Goal: Information Seeking & Learning: Learn about a topic

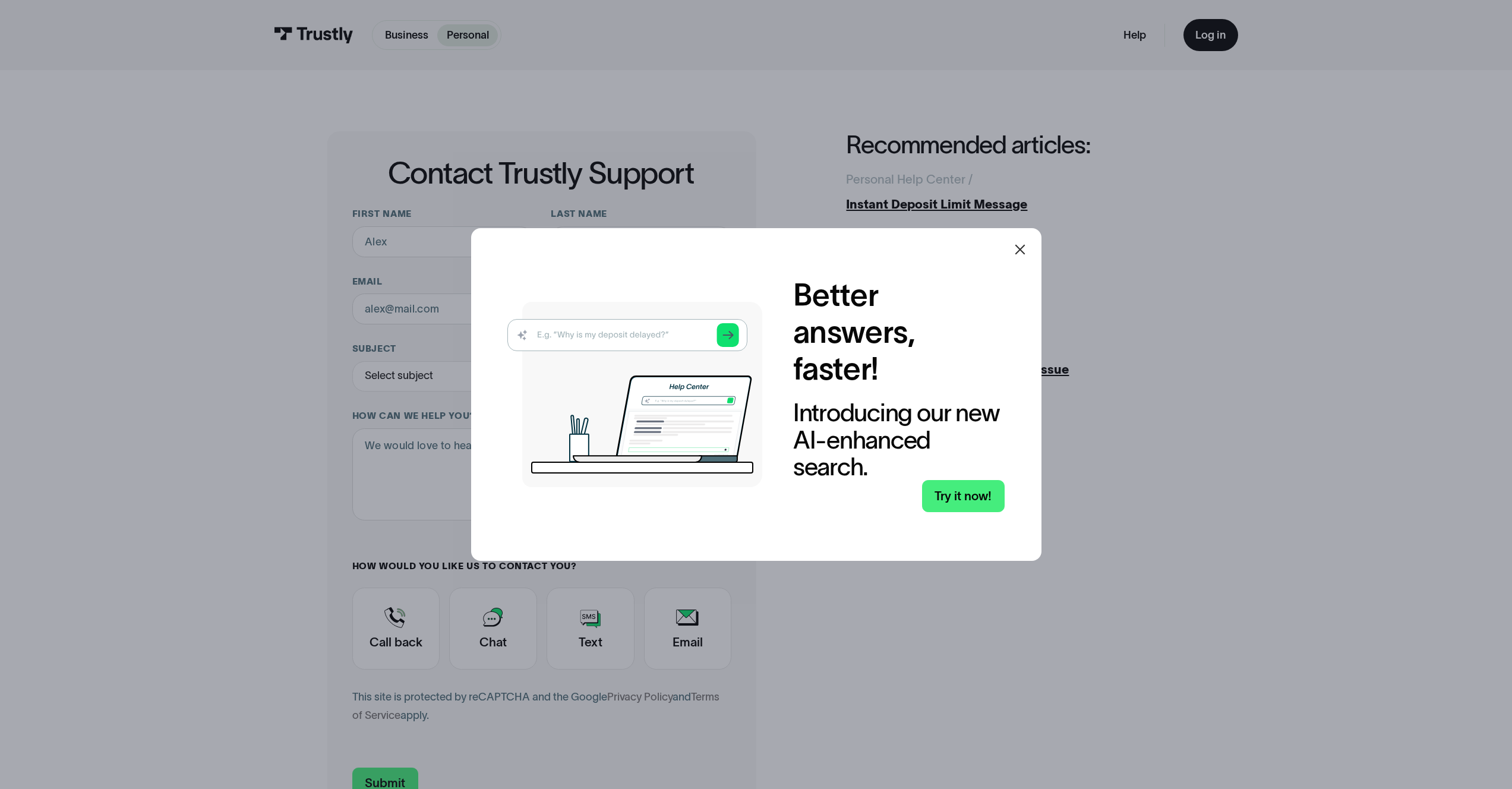
drag, startPoint x: 561, startPoint y: 318, endPoint x: 579, endPoint y: 328, distance: 20.6
click at [562, 318] on img at bounding box center [635, 394] width 255 height 185
click at [581, 329] on img at bounding box center [635, 394] width 255 height 185
click at [985, 501] on link "Try it now!" at bounding box center [962, 495] width 82 height 32
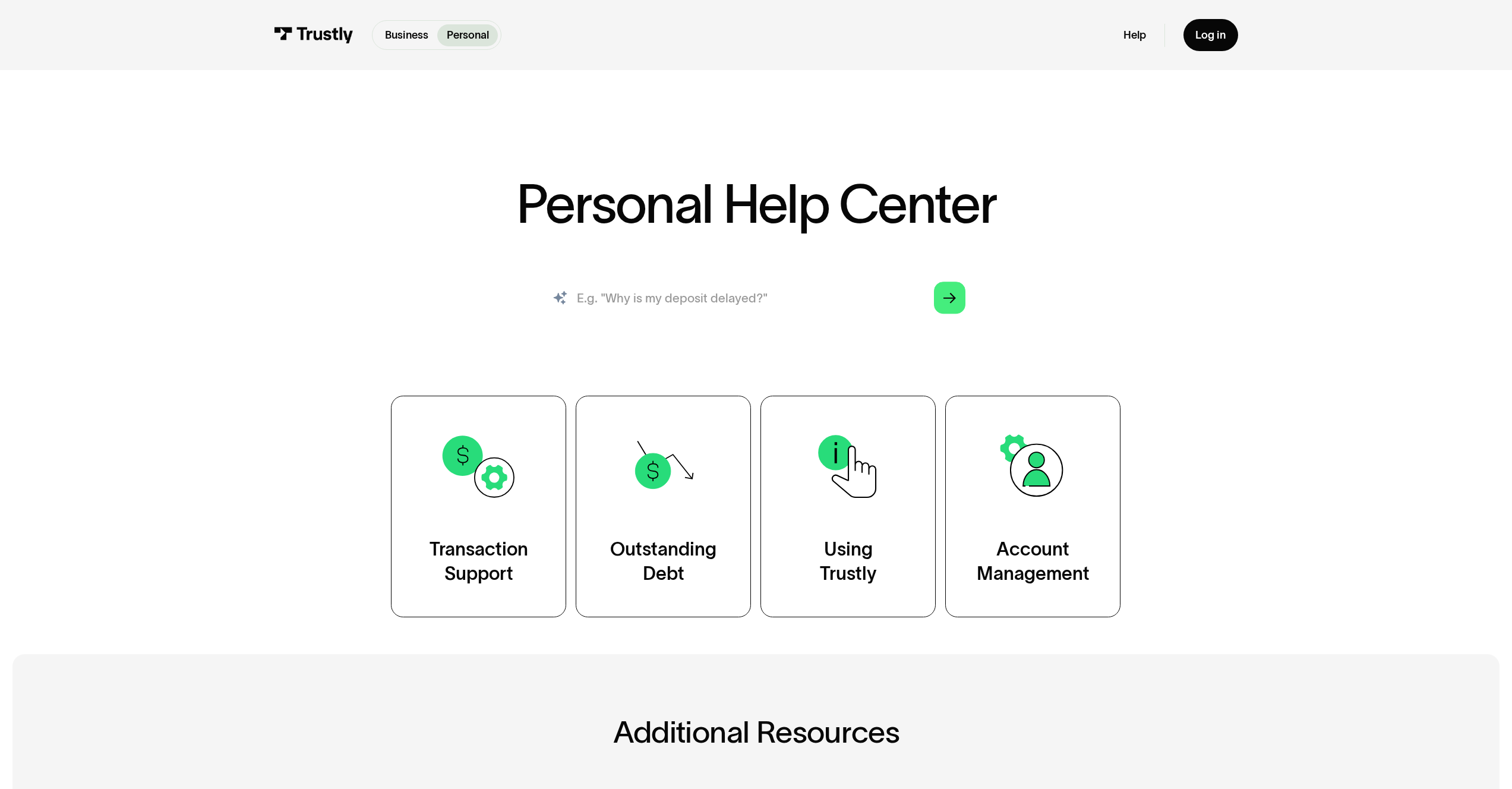
click at [647, 317] on input "search" at bounding box center [756, 298] width 444 height 48
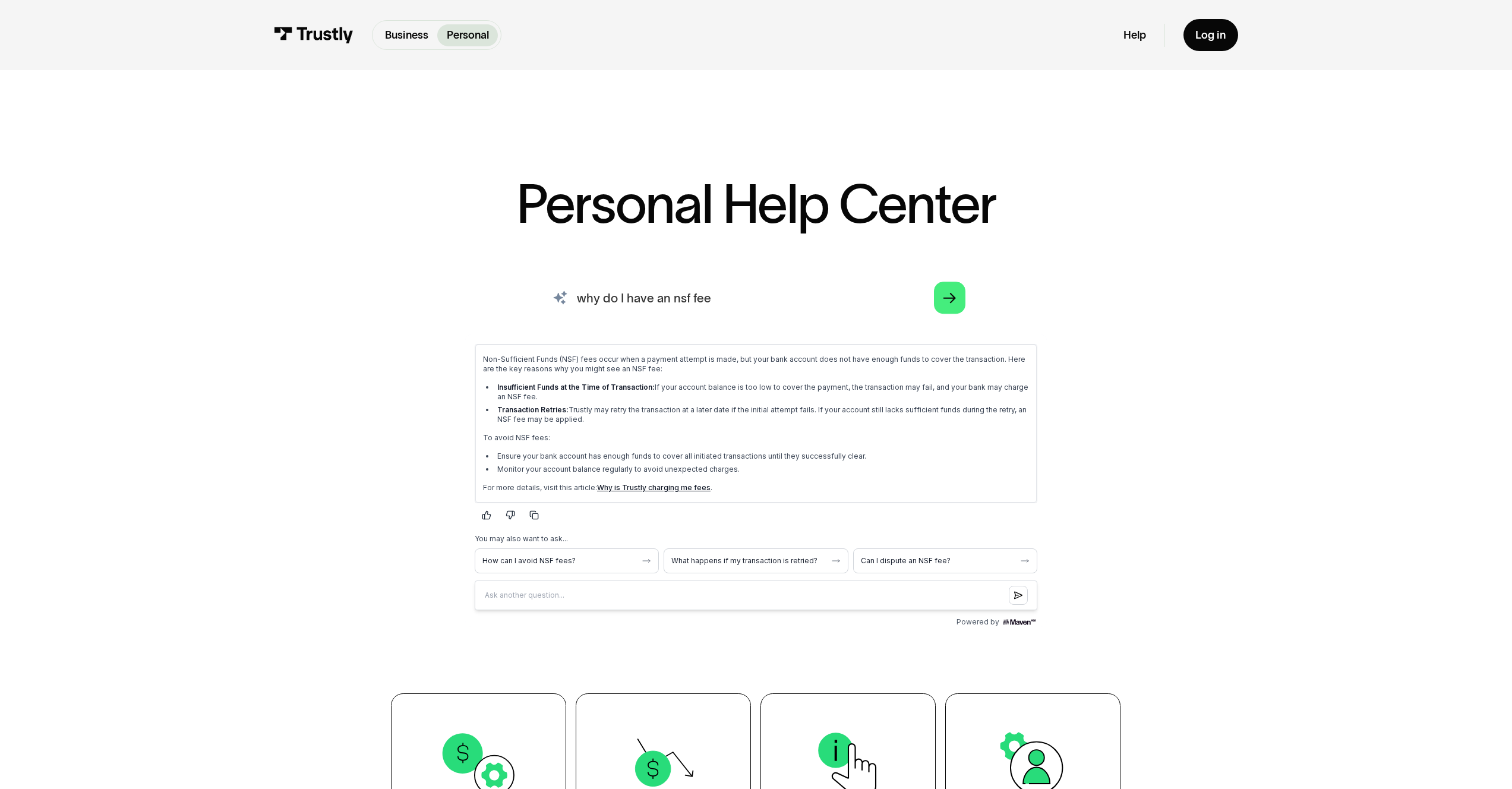
drag, startPoint x: 722, startPoint y: 306, endPoint x: 543, endPoint y: 301, distance: 179.1
click at [543, 301] on input "why do I have an nsf fee" at bounding box center [756, 298] width 444 height 48
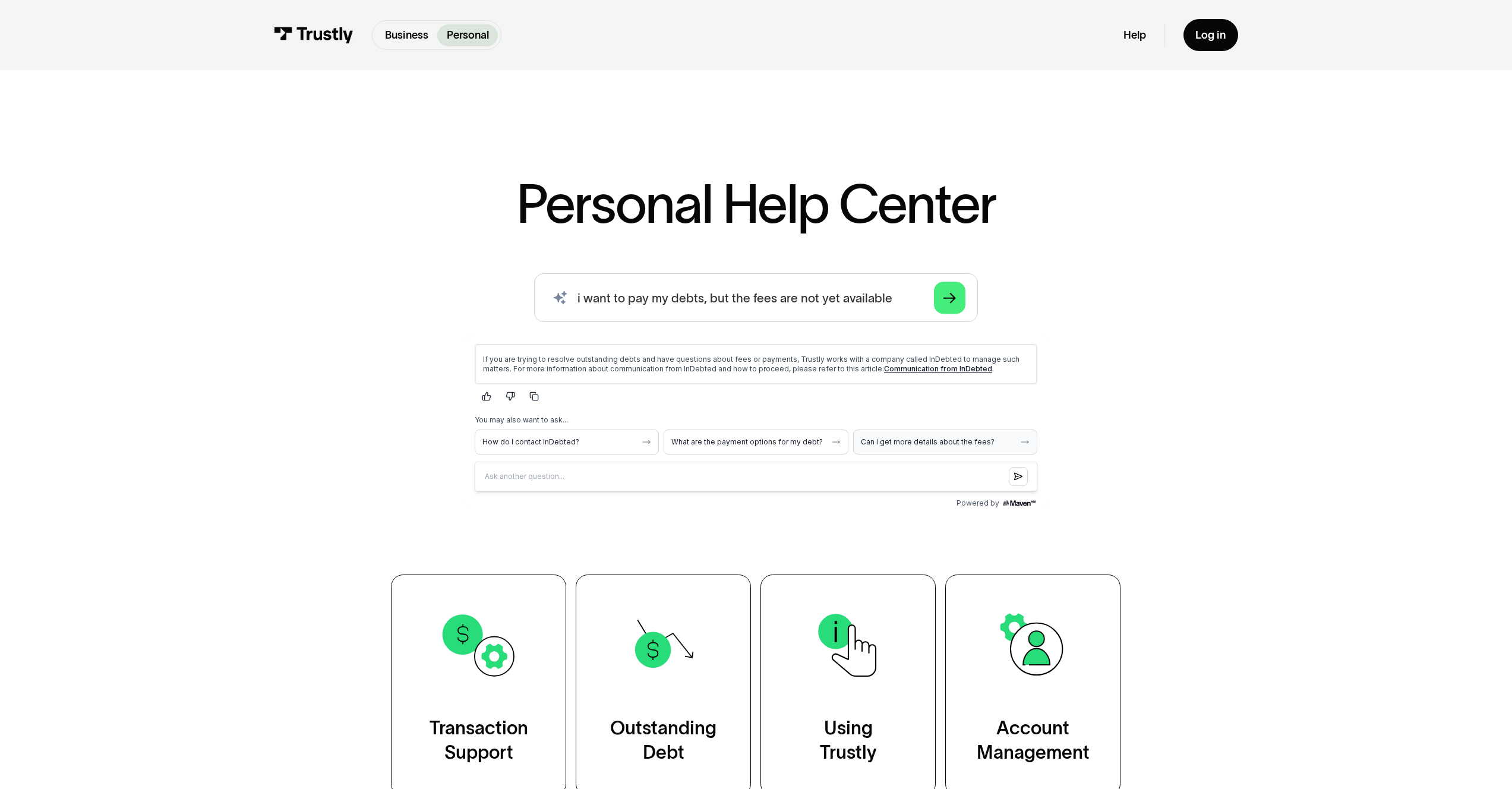
click at [968, 444] on span "Can I get more details about the fees?" at bounding box center [937, 442] width 154 height 10
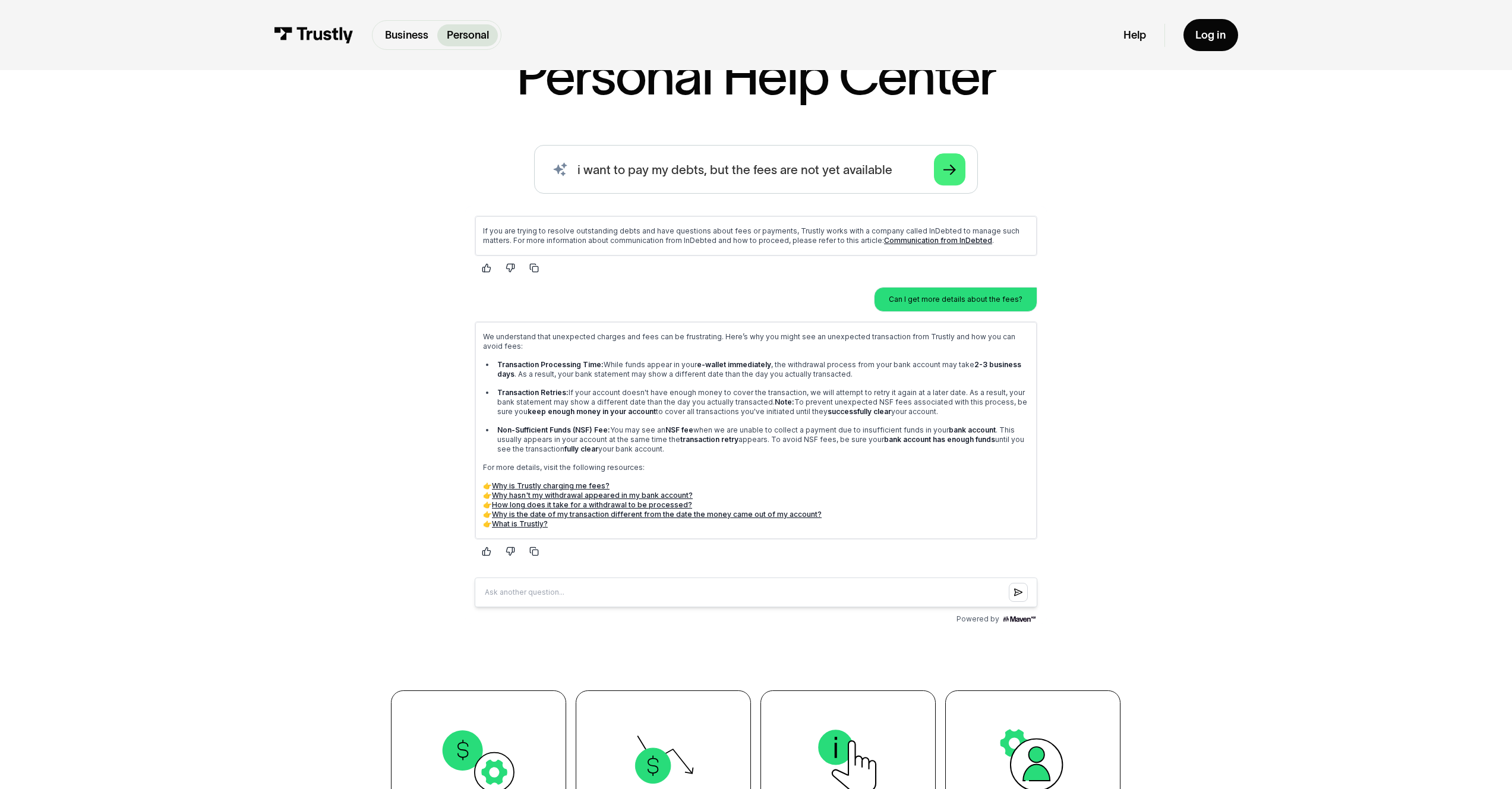
scroll to position [195, 0]
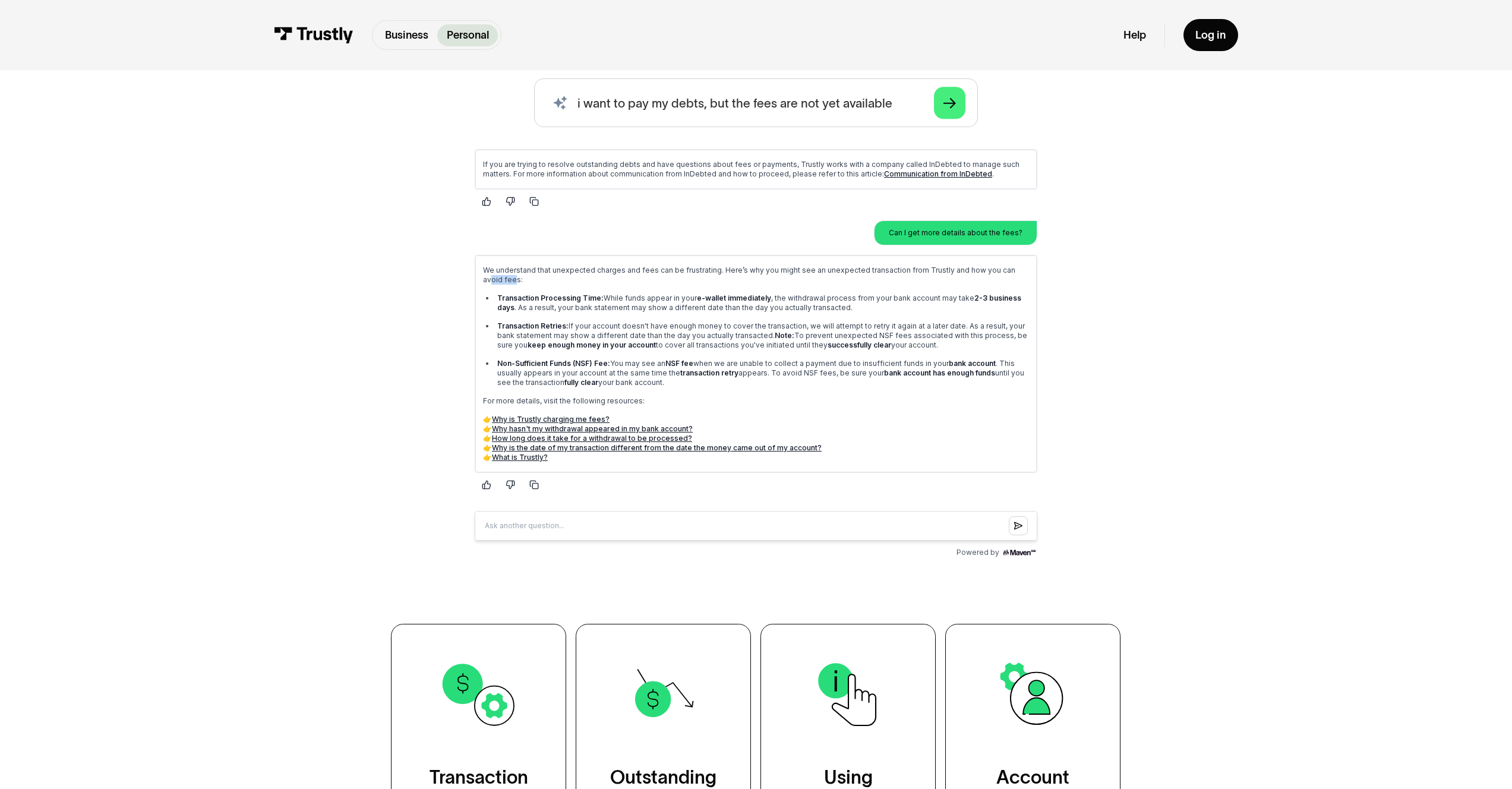
drag, startPoint x: 501, startPoint y: 278, endPoint x: 1005, endPoint y: 269, distance: 504.1
click at [1005, 269] on p "We understand that unexpected charges and fees can be frustrating. Here’s why y…" at bounding box center [755, 274] width 546 height 19
click at [1006, 269] on p "We understand that unexpected charges and fees can be frustrating. Here’s why y…" at bounding box center [755, 274] width 546 height 19
drag, startPoint x: 950, startPoint y: 300, endPoint x: 963, endPoint y: 302, distance: 13.2
click at [963, 302] on p "Transaction Processing Time: While funds appear in your e-wallet immediately , …" at bounding box center [763, 302] width 532 height 19
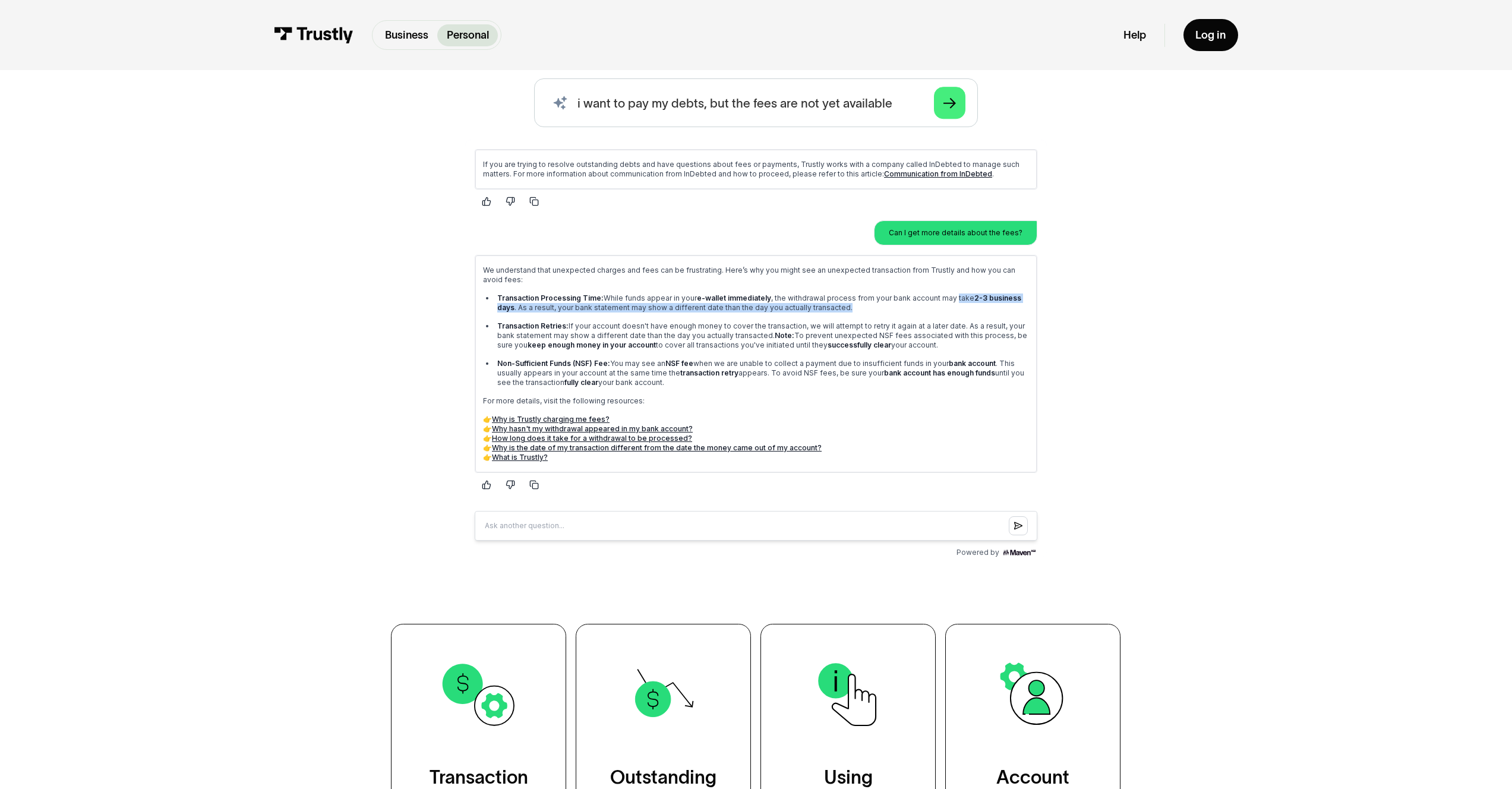
click at [964, 302] on p "Transaction Processing Time: While funds appear in your e-wallet immediately , …" at bounding box center [763, 302] width 532 height 19
click at [526, 416] on link "Why is Trustly charging me fees?" at bounding box center [551, 418] width 117 height 9
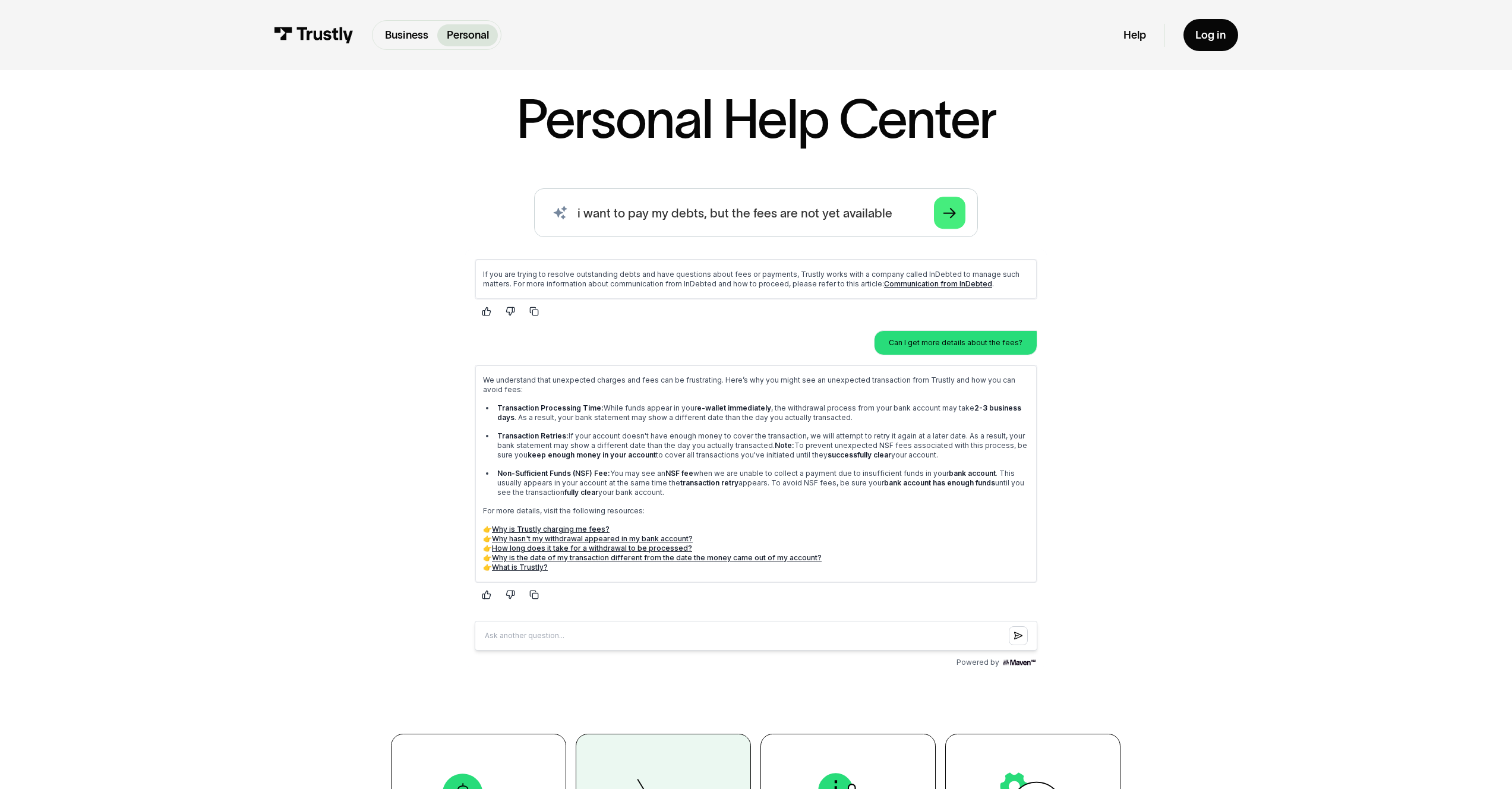
scroll to position [0, 0]
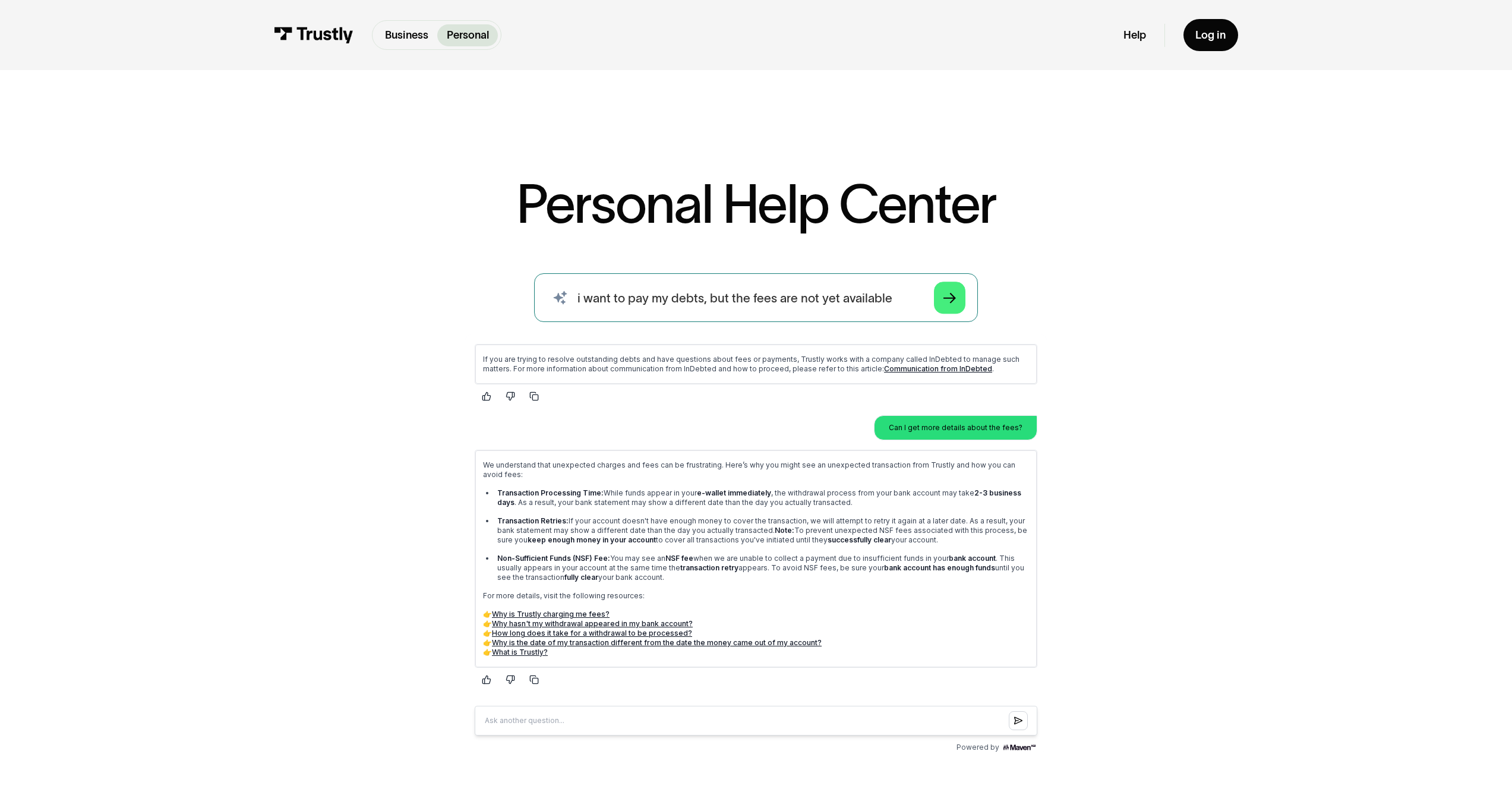
click at [706, 306] on input "i want to pay my debts, but the fees are not yet available" at bounding box center [756, 298] width 444 height 48
click at [720, 305] on input "i want to pay my debts, but the fees are not yet available" at bounding box center [756, 298] width 444 height 48
type input "i received an email from trustly telling me i owe a debt and nsf fees. is this …"
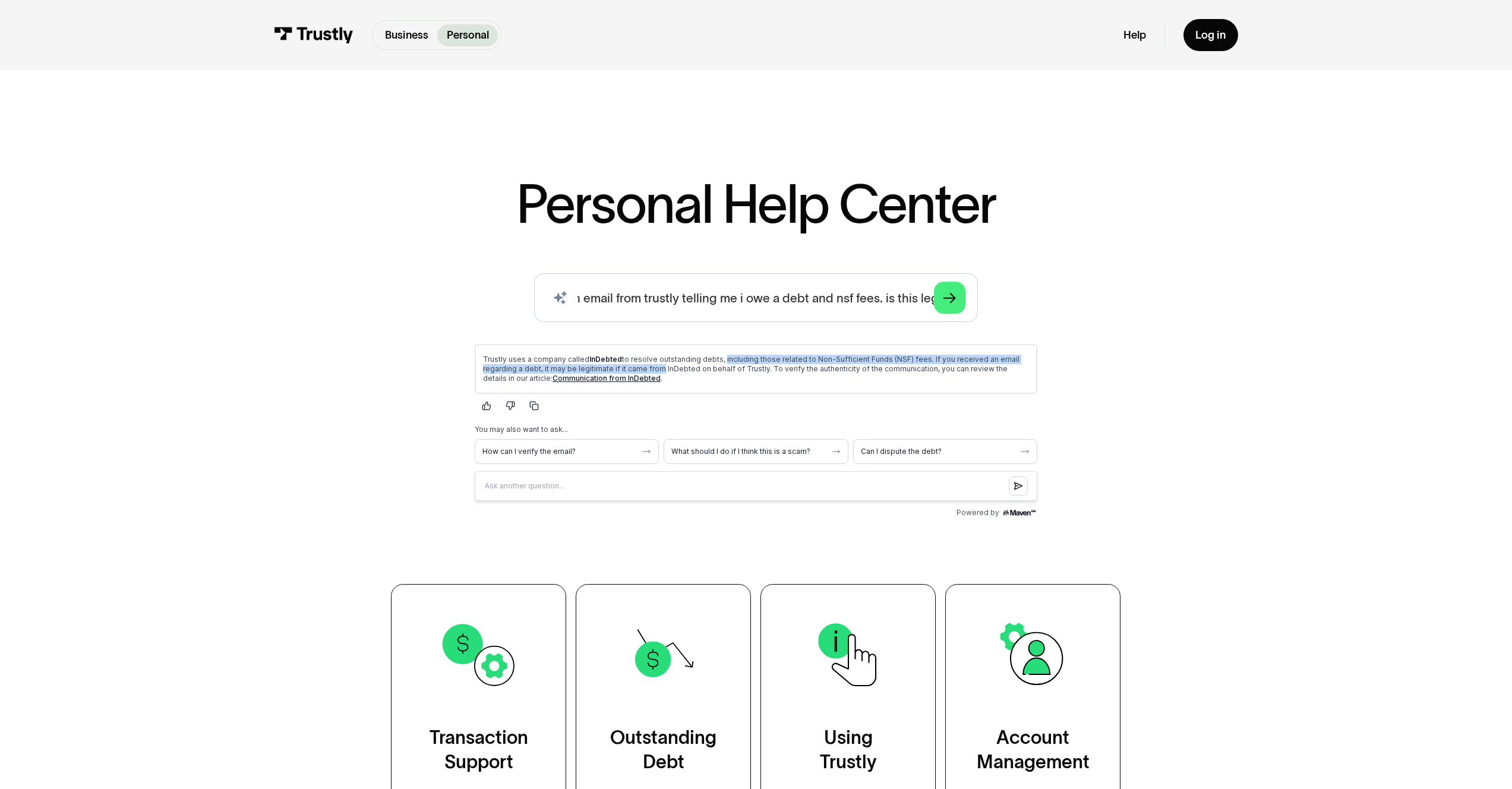
scroll to position [0, 0]
drag, startPoint x: 719, startPoint y: 361, endPoint x: 852, endPoint y: 361, distance: 133.0
click at [852, 361] on p "Trustly uses a company called InDebted to resolve outstanding debts, including …" at bounding box center [755, 367] width 546 height 28
drag, startPoint x: 1223, startPoint y: 383, endPoint x: 1065, endPoint y: 398, distance: 158.7
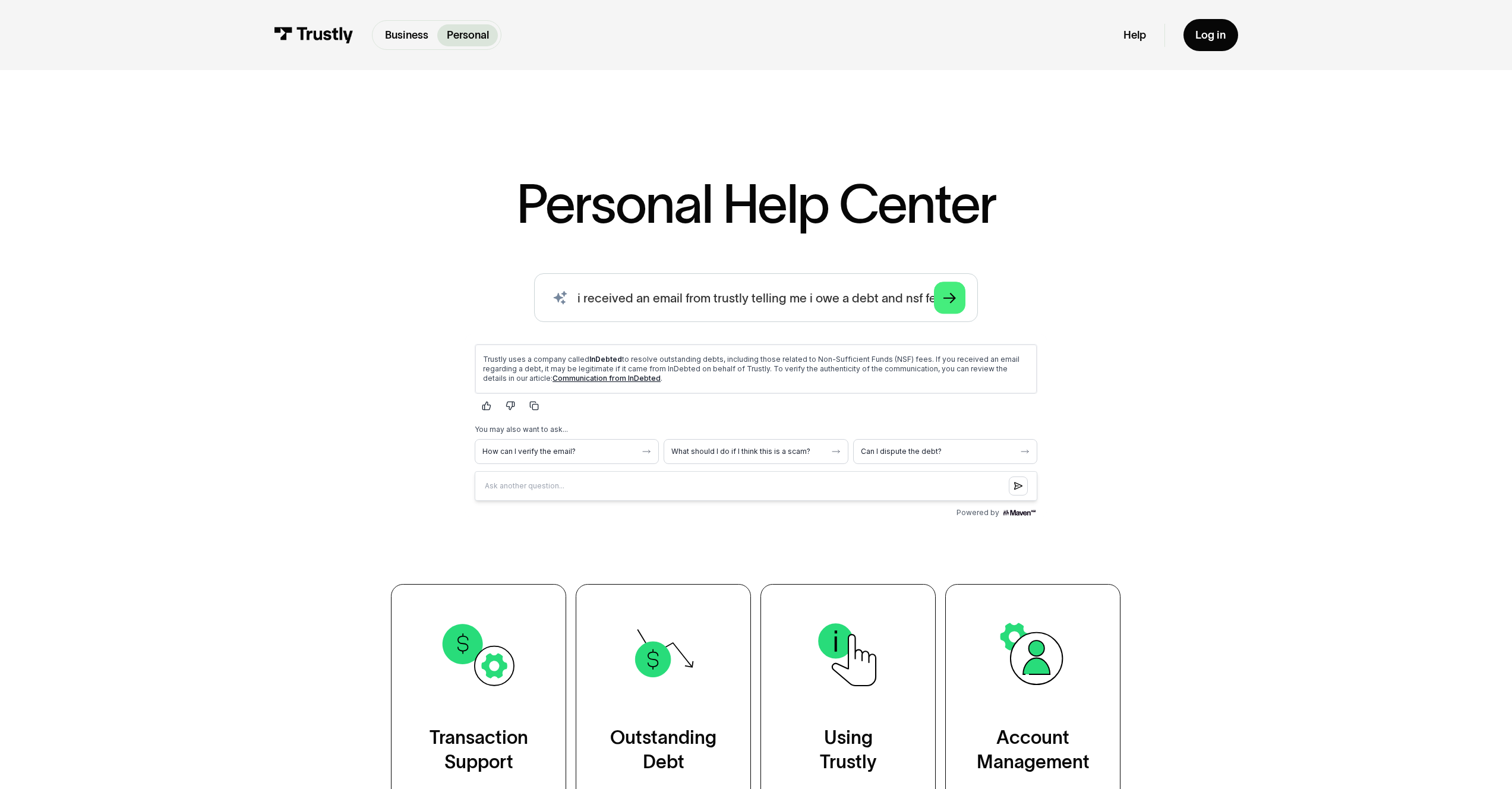
click at [1223, 383] on div "Personal Help Center AI-powered search ( 1 / 4 ) Type your question and our sma…" at bounding box center [756, 443] width 1512 height 727
click at [332, 339] on div "AI-powered search ( 1 / 4 ) Type your question and our smart search will find y…" at bounding box center [756, 397] width 888 height 249
click at [1231, 246] on div "Personal Help Center AI-powered search ( 1 / 4 ) Type your question and our sma…" at bounding box center [756, 443] width 1512 height 727
click at [1137, 294] on div "AI-powered search ( 1 / 4 ) Type your question and our smart search will find y…" at bounding box center [756, 397] width 888 height 249
